Goal: Information Seeking & Learning: Check status

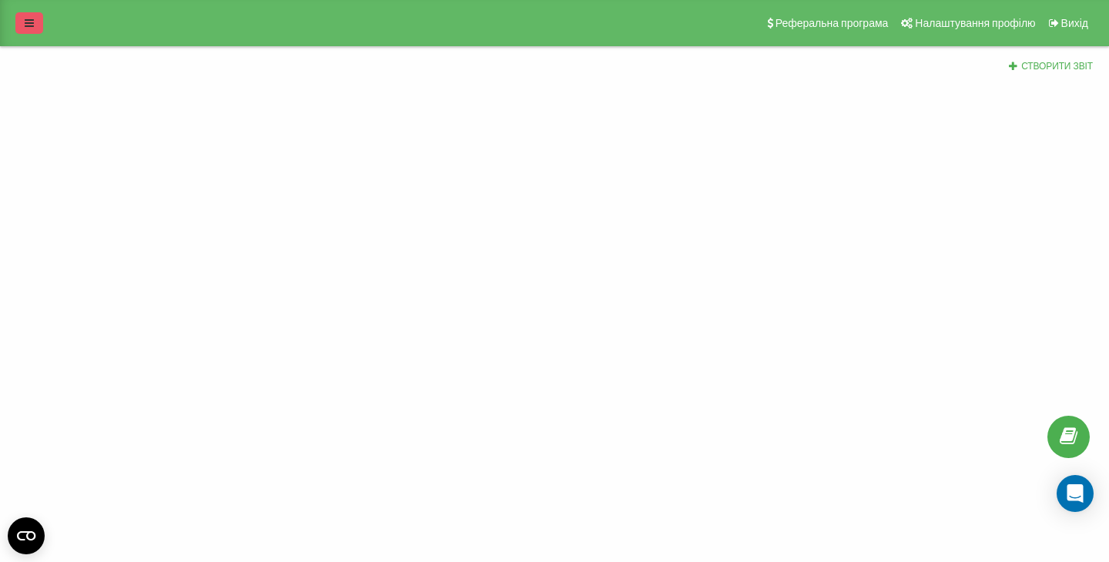
click at [25, 22] on icon at bounding box center [29, 23] width 9 height 11
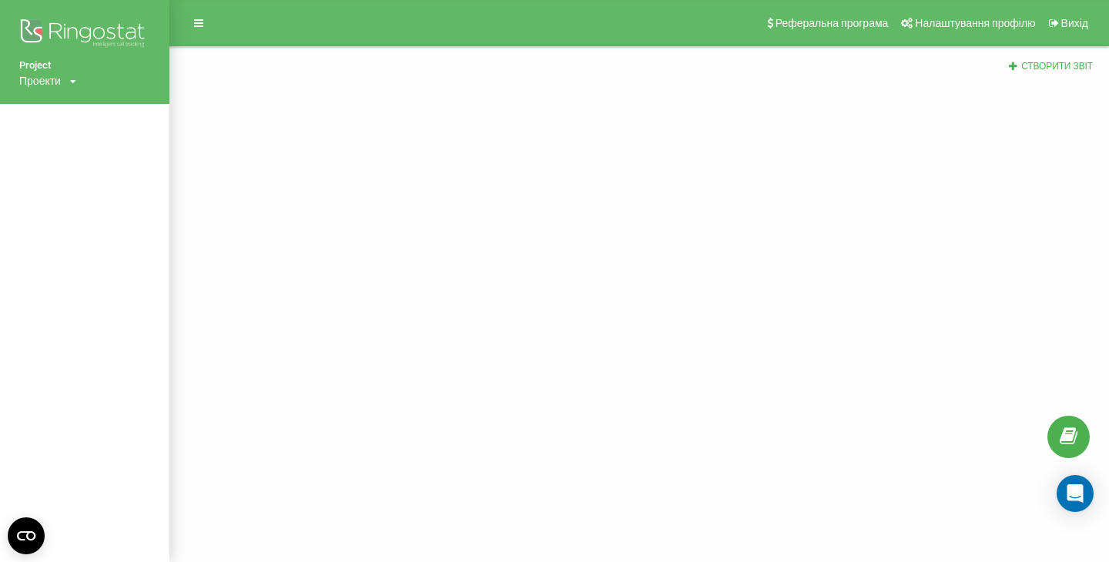
click at [56, 82] on div "Проекти" at bounding box center [40, 80] width 42 height 15
click at [57, 109] on link "[DOMAIN_NAME]" at bounding box center [69, 104] width 75 height 12
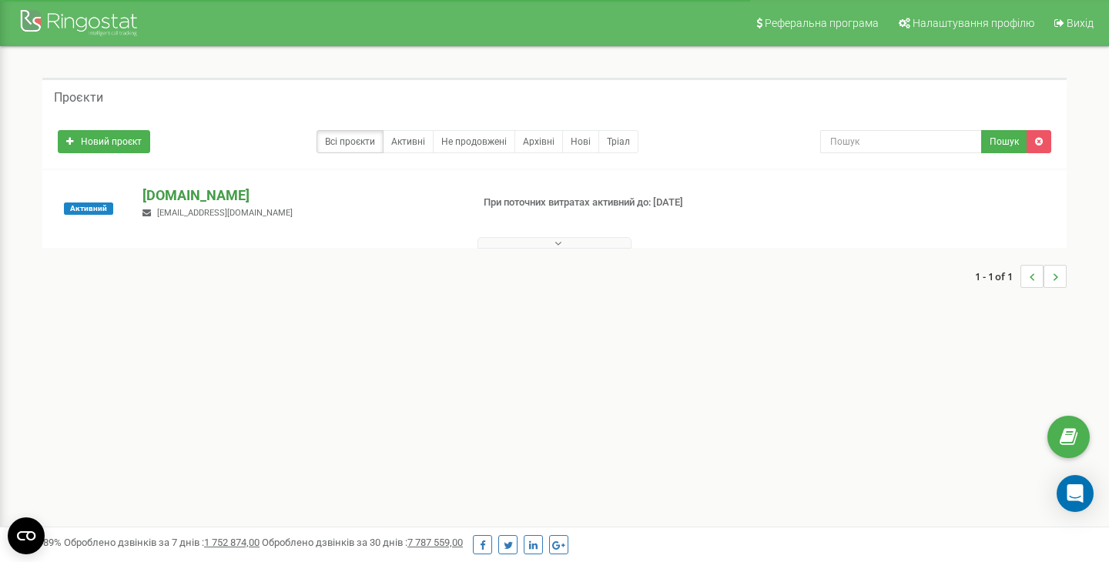
click at [201, 202] on p "[DOMAIN_NAME]" at bounding box center [300, 196] width 316 height 20
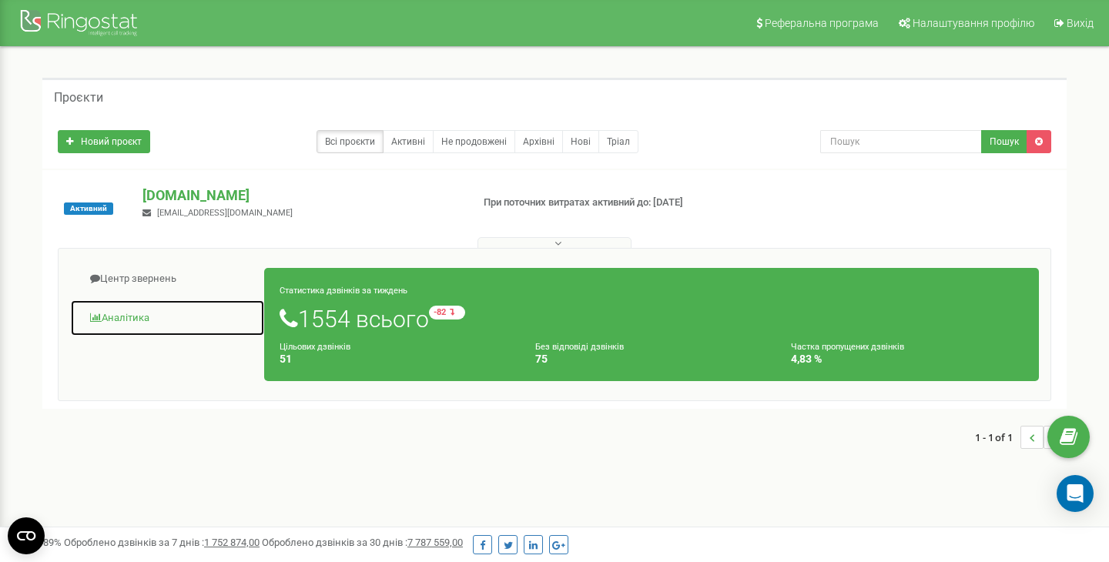
click at [146, 311] on link "Аналiтика" at bounding box center [167, 318] width 195 height 38
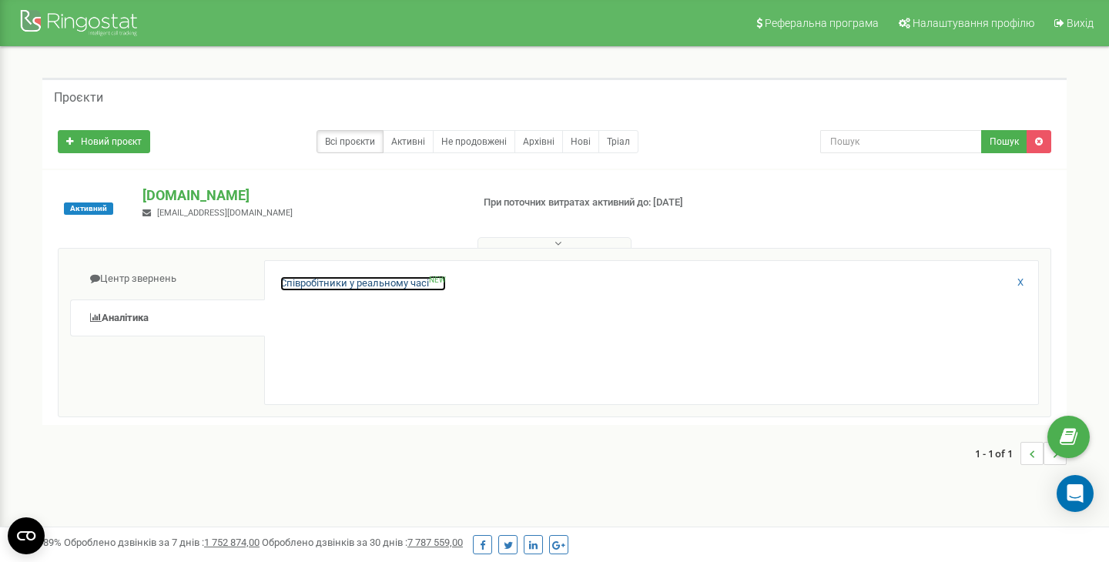
click at [342, 283] on link "Співробітники у реальному часі NEW" at bounding box center [363, 283] width 166 height 15
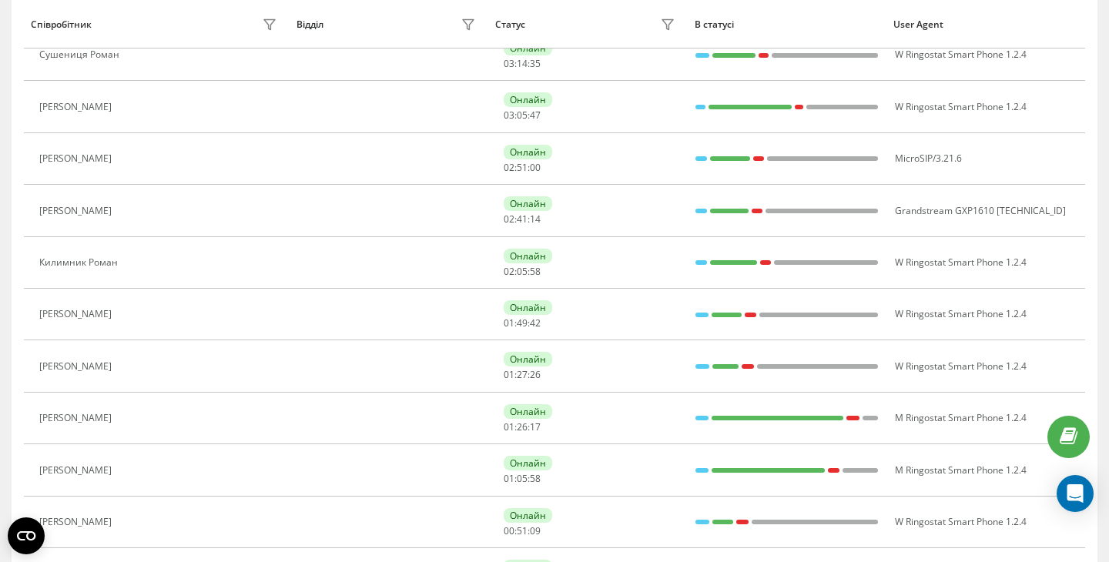
scroll to position [866, 0]
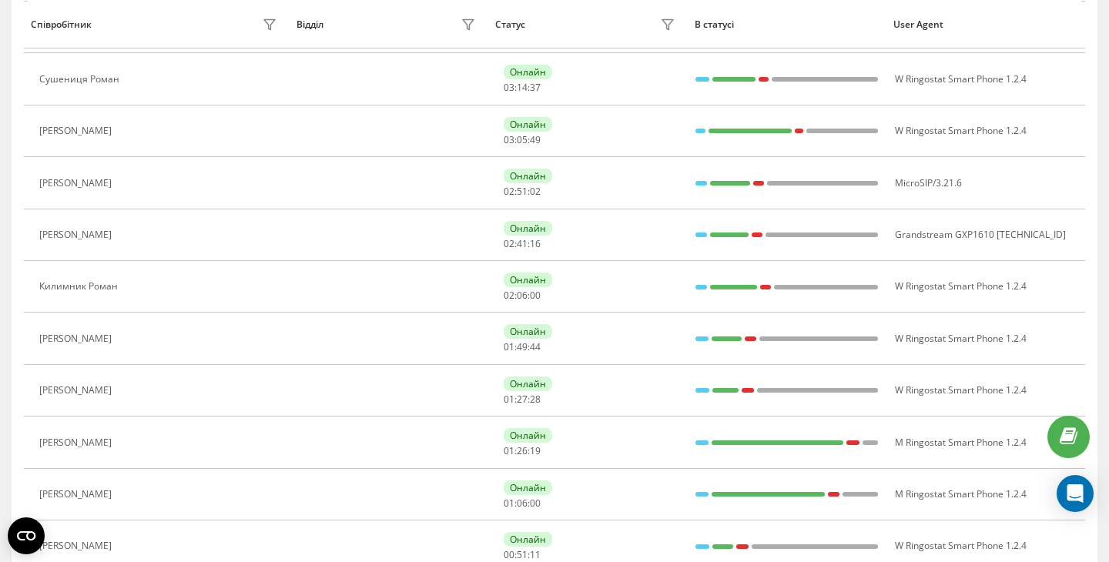
drag, startPoint x: 139, startPoint y: 446, endPoint x: 138, endPoint y: 433, distance: 13.2
click at [138, 433] on button at bounding box center [128, 444] width 18 height 22
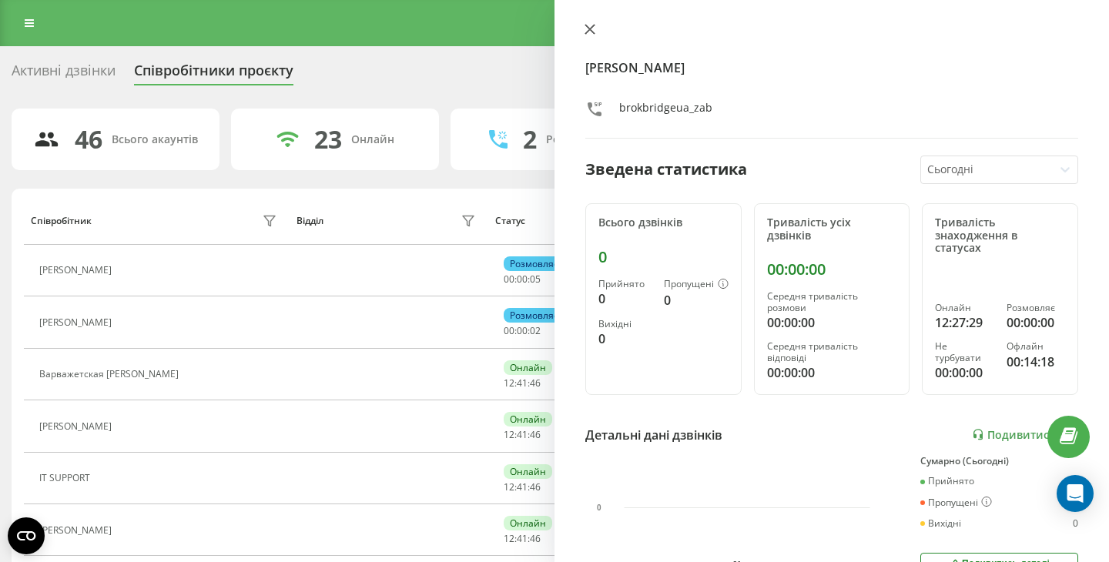
click at [591, 29] on icon at bounding box center [589, 29] width 9 height 9
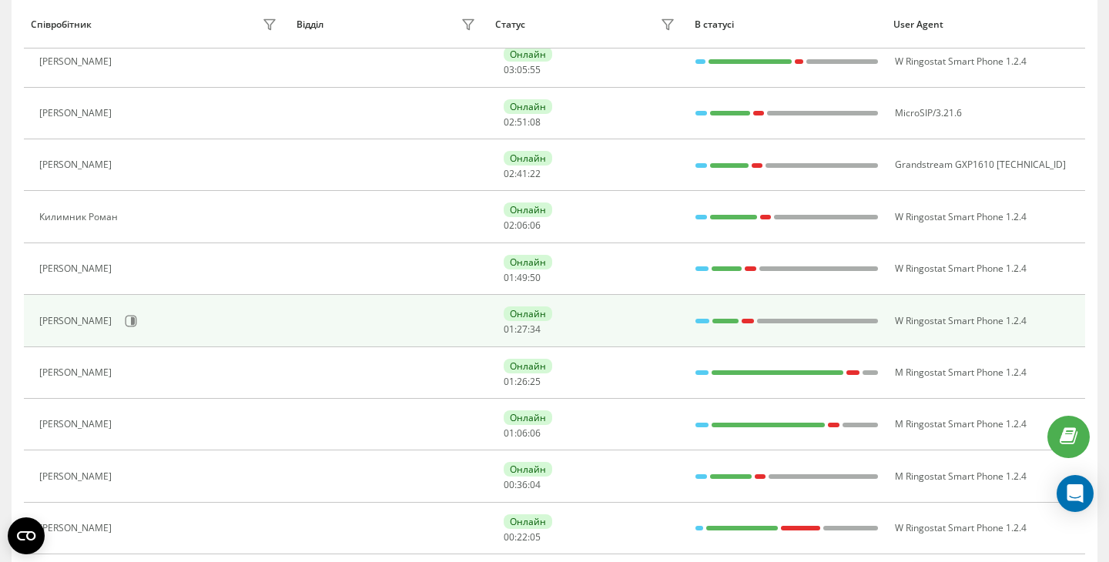
scroll to position [1024, 0]
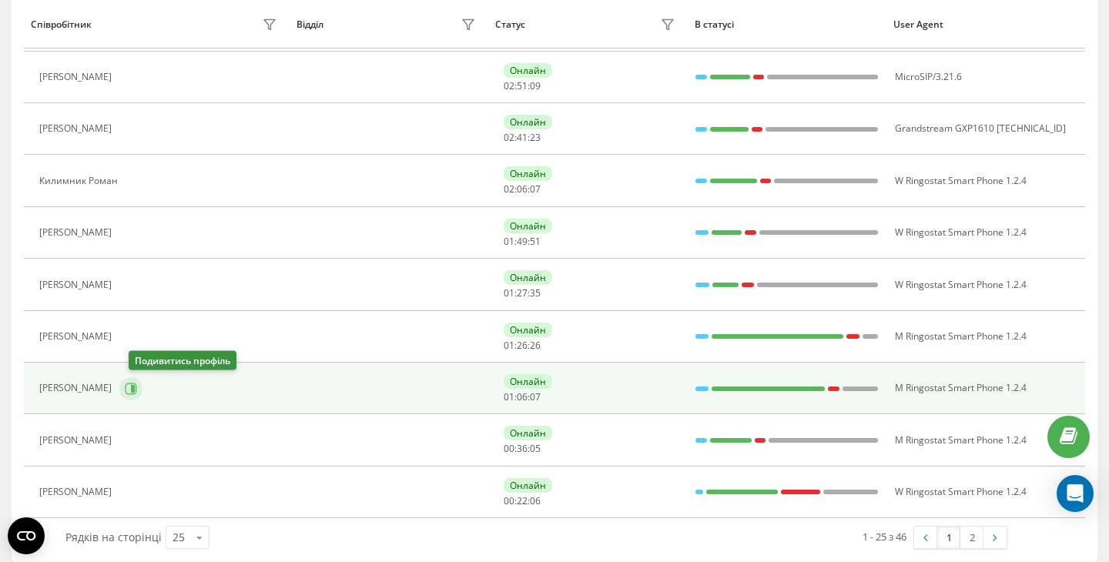
click at [136, 390] on icon at bounding box center [131, 389] width 12 height 12
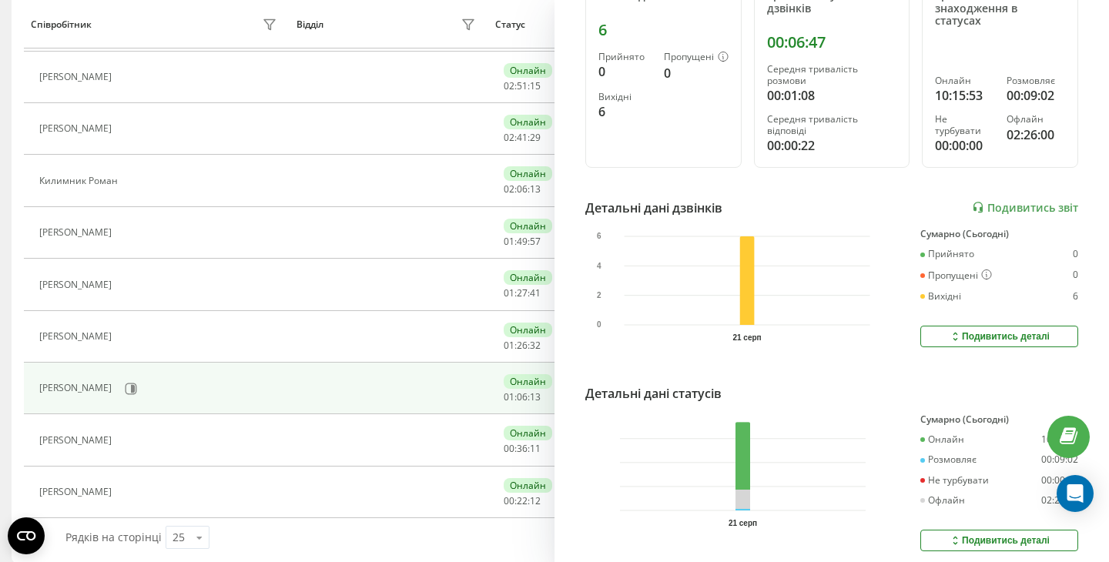
scroll to position [262, 0]
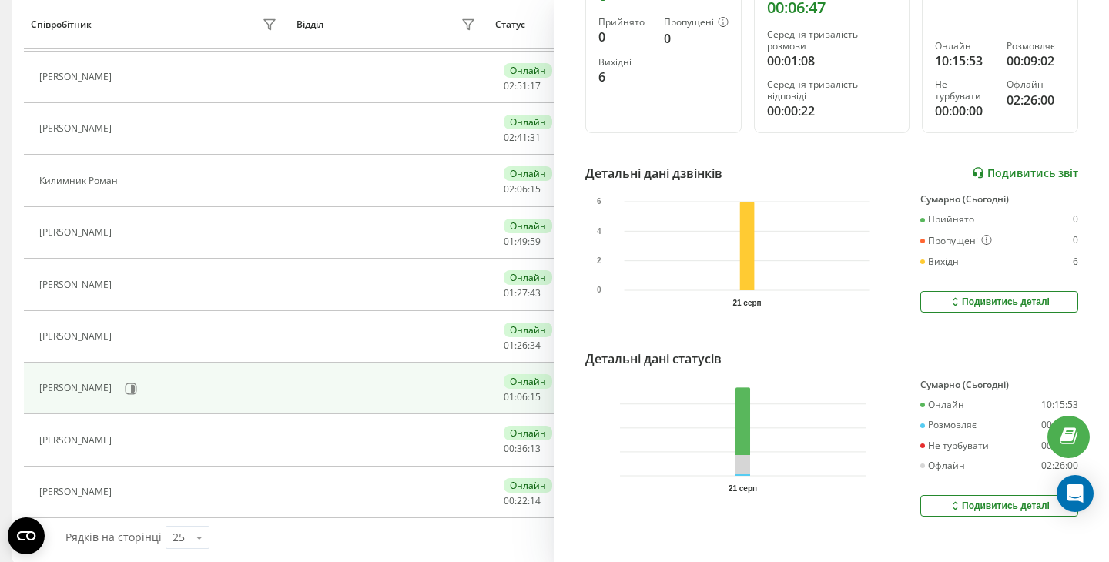
click at [1044, 166] on link "Подивитись звіт" at bounding box center [1025, 172] width 106 height 13
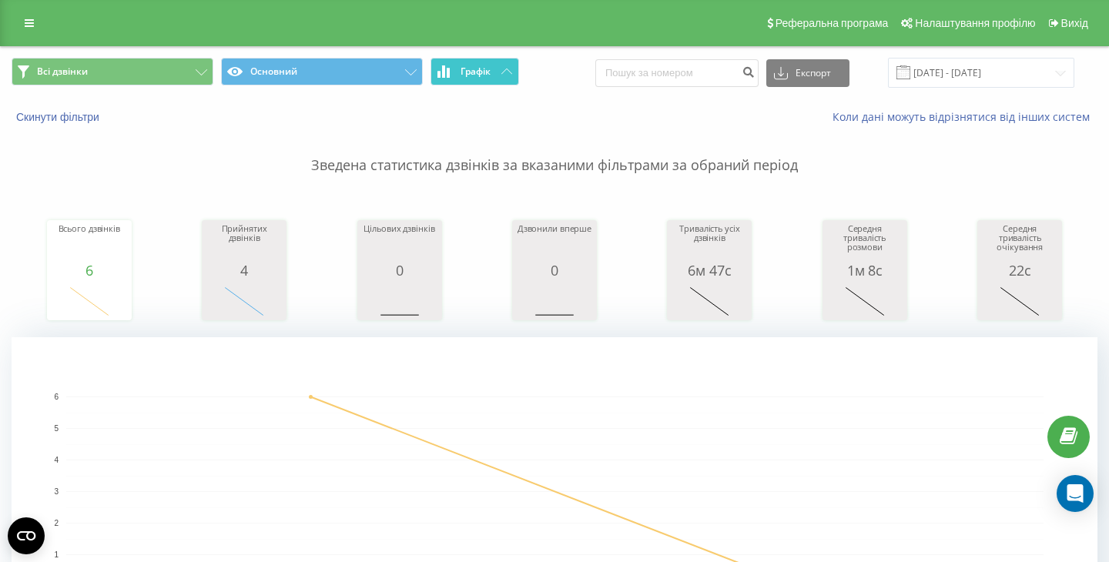
click at [494, 72] on button "Графік" at bounding box center [474, 72] width 89 height 28
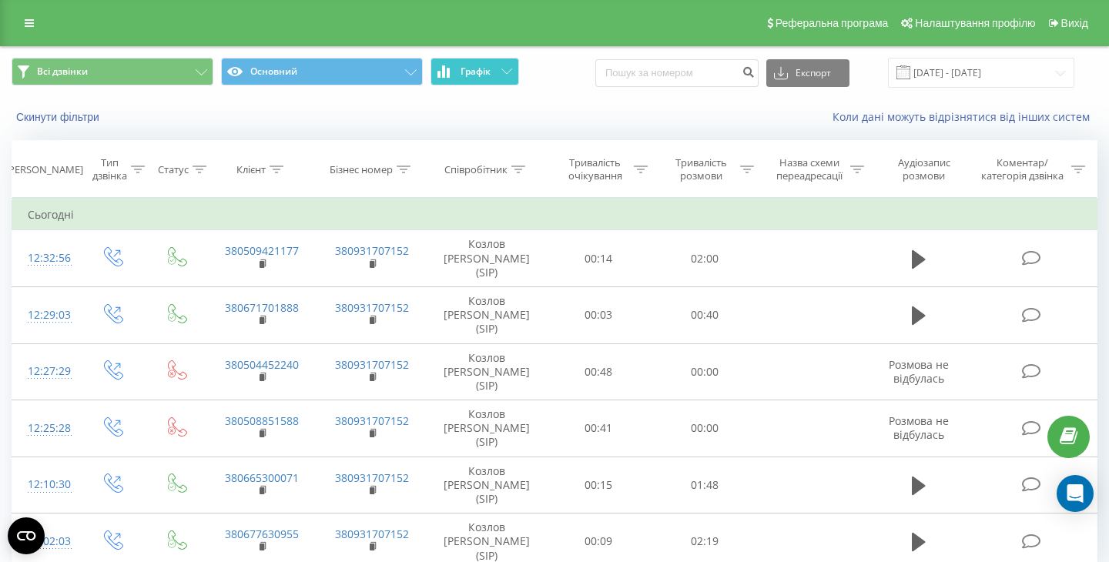
click at [494, 72] on button "Графік" at bounding box center [474, 72] width 89 height 28
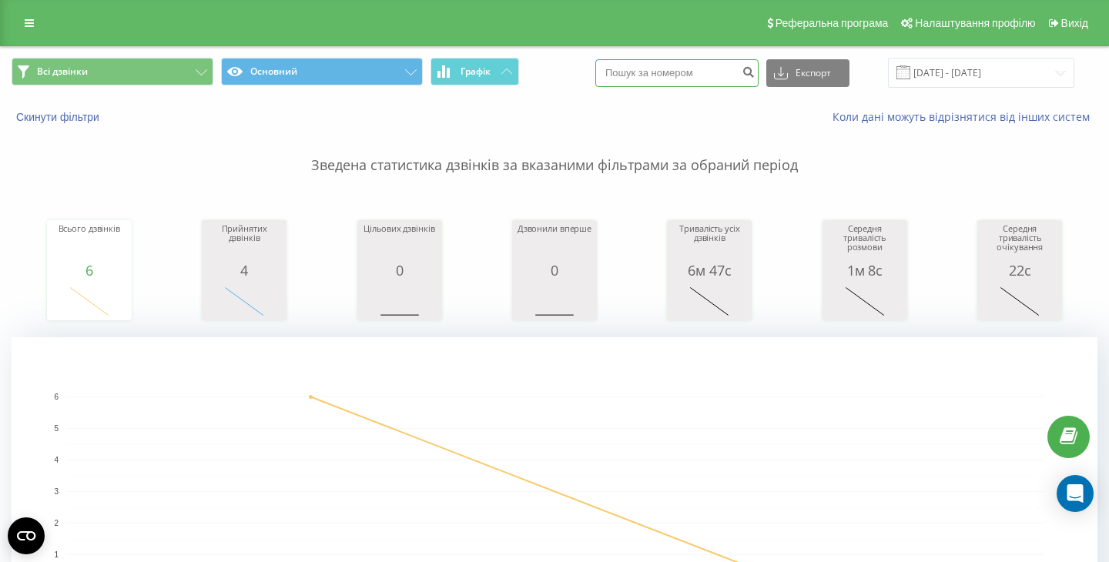
click at [751, 76] on input at bounding box center [676, 73] width 163 height 28
click at [940, 64] on input "[DATE] - [DATE]" at bounding box center [981, 73] width 186 height 30
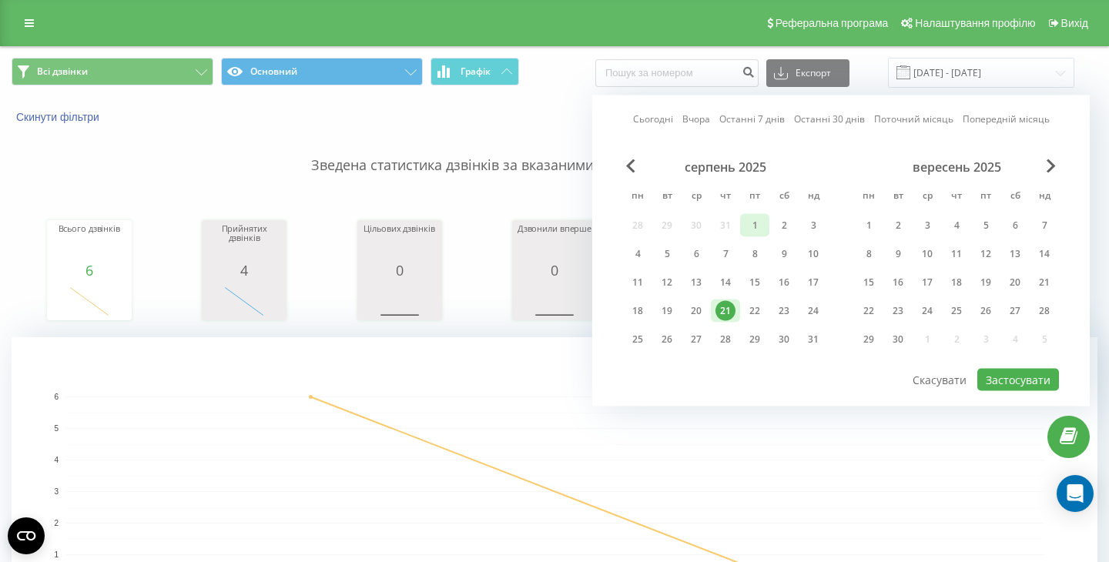
click at [753, 224] on div "1" at bounding box center [754, 226] width 20 height 20
click at [737, 304] on div "21" at bounding box center [725, 310] width 29 height 23
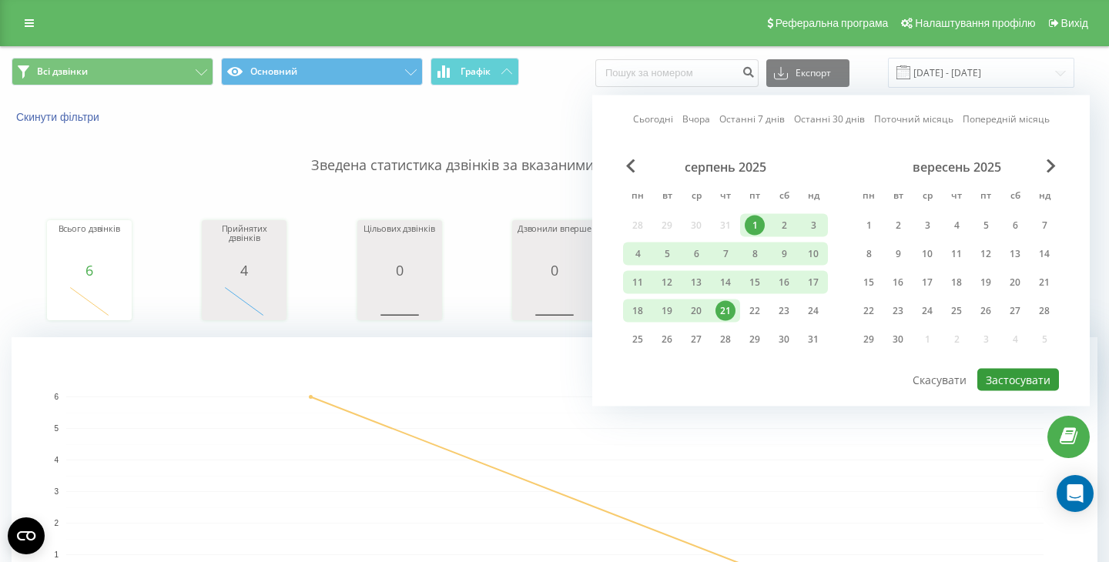
click at [1019, 383] on button "Застосувати" at bounding box center [1018, 380] width 82 height 22
type input "[DATE] - [DATE]"
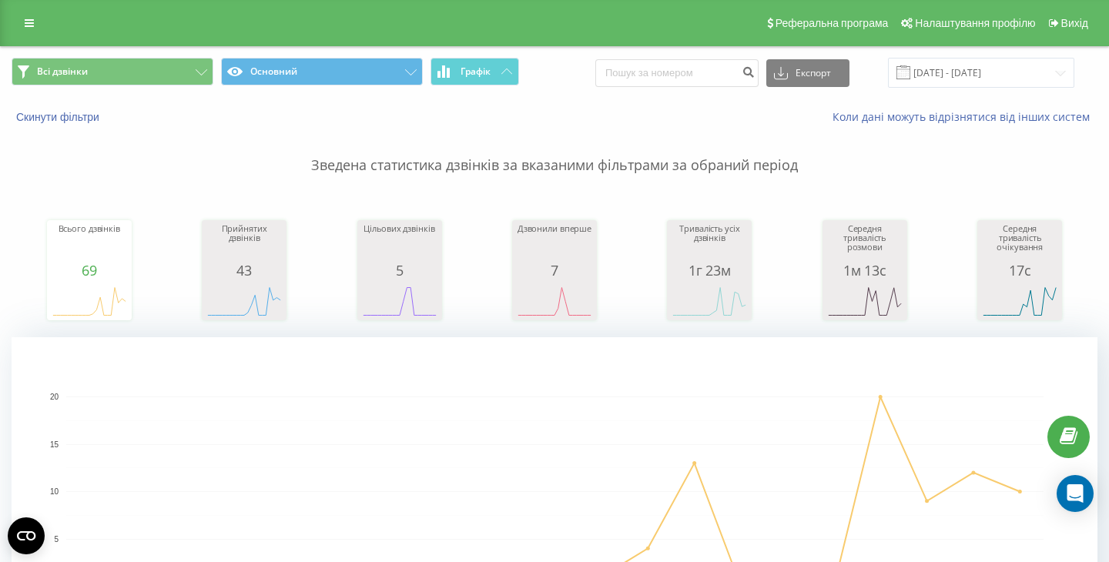
click at [959, 57] on div "Всі дзвінки Основний Графік Експорт .csv .xls .xlsx 01.08.2025 - 21.08.2025" at bounding box center [554, 73] width 1107 height 52
click at [955, 79] on input "[DATE] - [DATE]" at bounding box center [981, 73] width 186 height 30
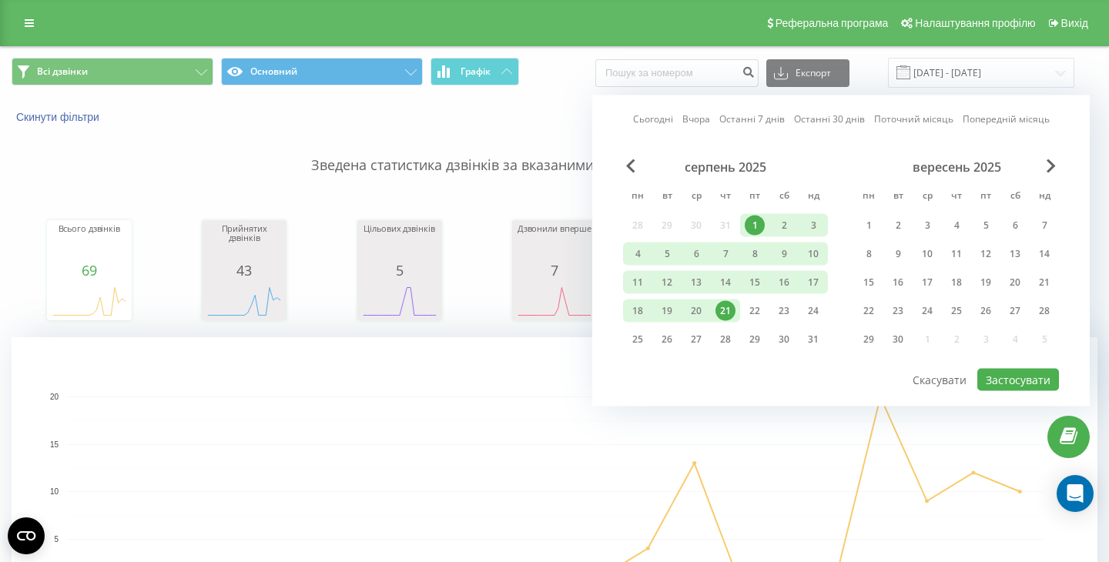
click at [726, 310] on div "21" at bounding box center [725, 311] width 20 height 20
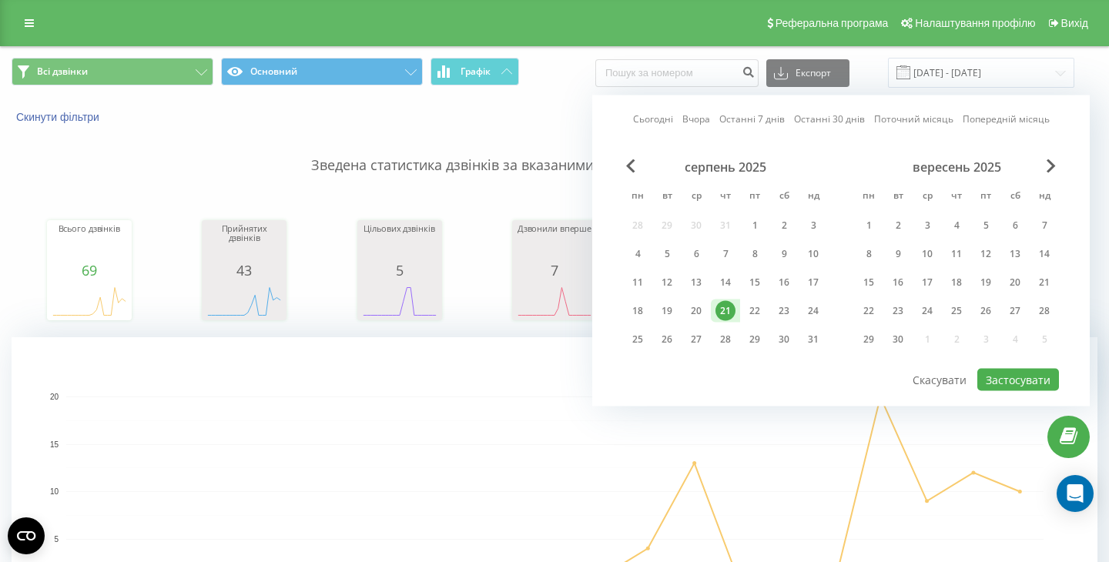
click at [725, 310] on div "21" at bounding box center [725, 311] width 20 height 20
click at [1032, 381] on button "Застосувати" at bounding box center [1018, 380] width 82 height 22
type input "[DATE] - [DATE]"
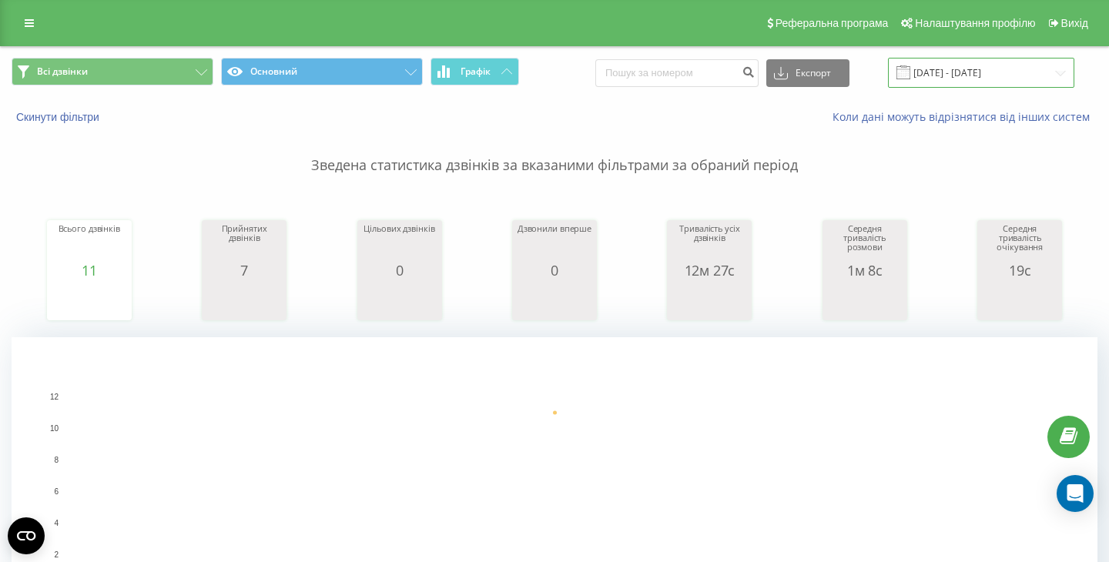
click at [929, 72] on input "[DATE] - [DATE]" at bounding box center [981, 73] width 186 height 30
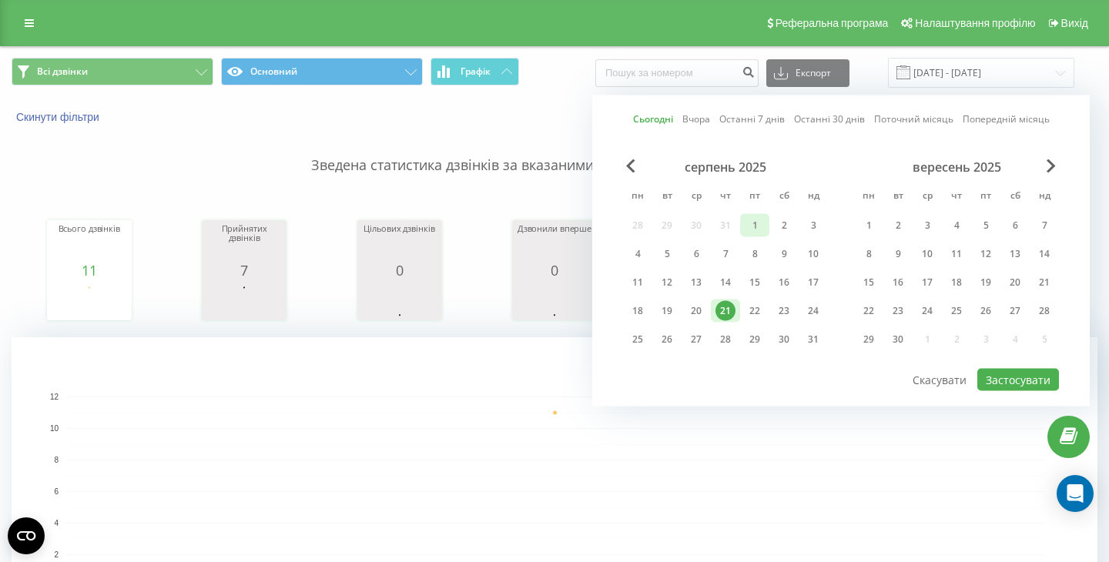
click at [756, 226] on div "1" at bounding box center [754, 226] width 20 height 20
click at [1039, 371] on button "Застосувати" at bounding box center [1018, 380] width 82 height 22
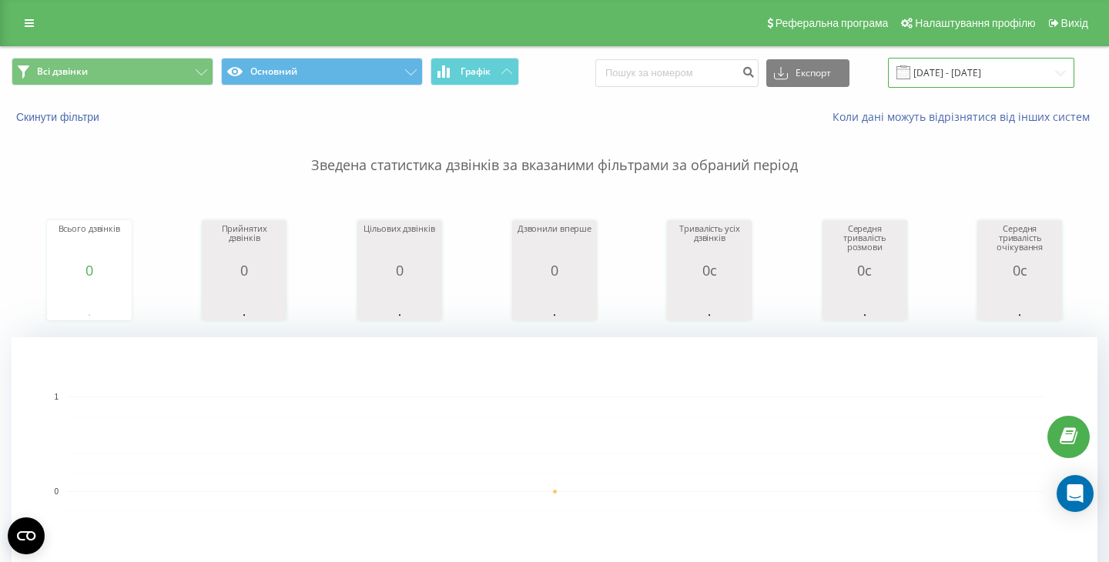
click at [966, 65] on input "[DATE] - [DATE]" at bounding box center [981, 73] width 186 height 30
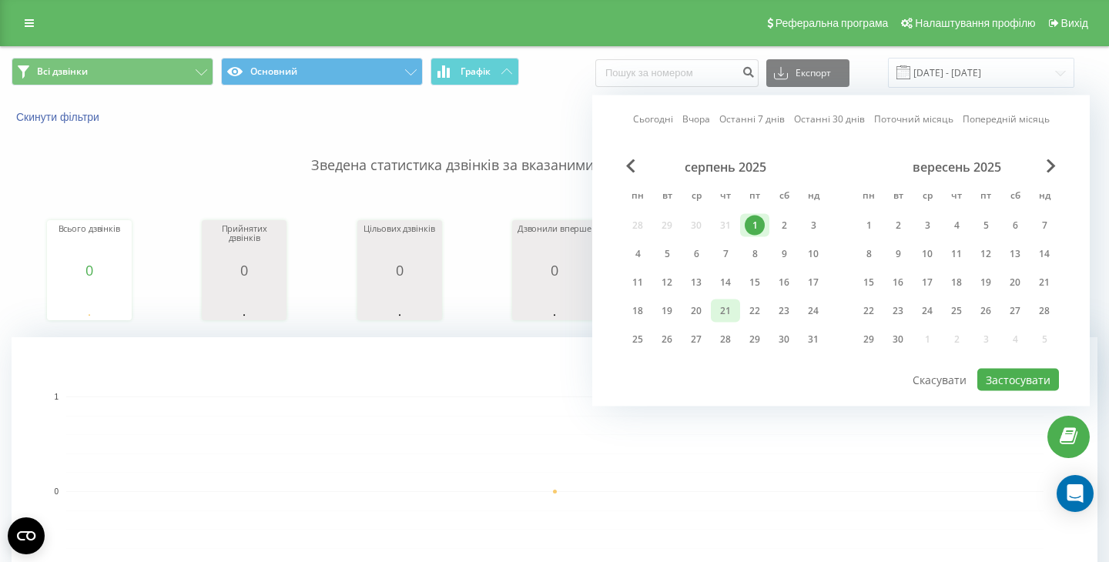
click at [718, 314] on div "21" at bounding box center [725, 311] width 20 height 20
click at [759, 214] on div "1" at bounding box center [754, 225] width 29 height 23
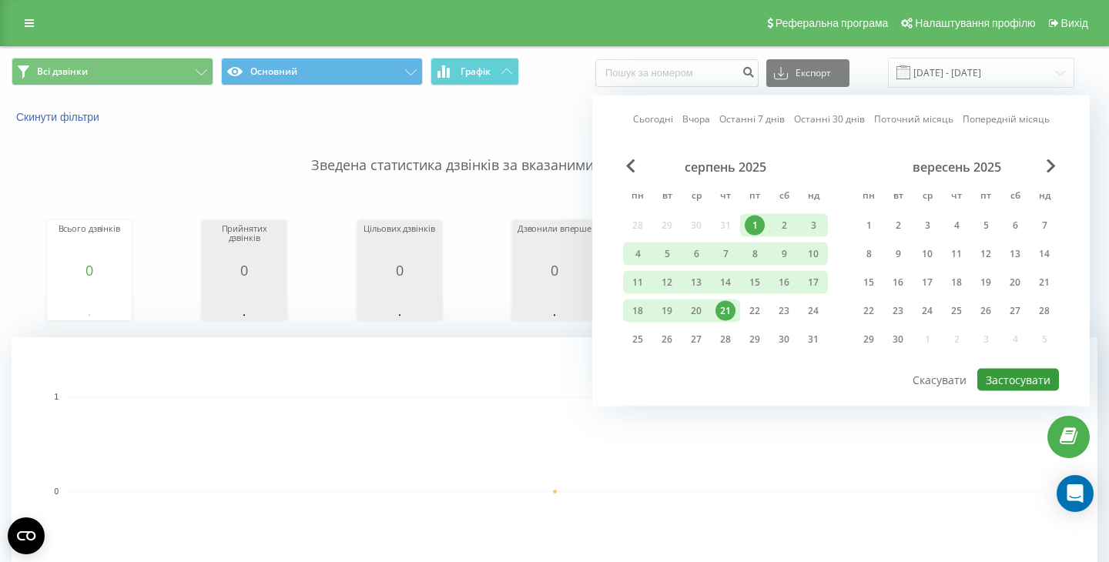
click at [1013, 379] on button "Застосувати" at bounding box center [1018, 380] width 82 height 22
type input "[DATE] - [DATE]"
